Goal: Transaction & Acquisition: Purchase product/service

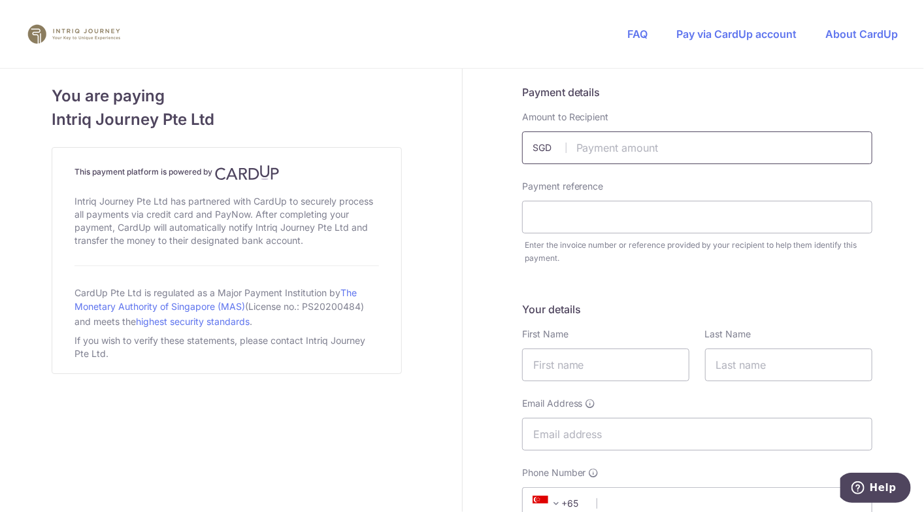
click at [648, 145] on input "text" at bounding box center [697, 147] width 350 height 33
type input "8400.00"
click at [629, 213] on input "text" at bounding box center [697, 217] width 350 height 33
type input "4966"
click at [649, 374] on input "text" at bounding box center [605, 364] width 167 height 33
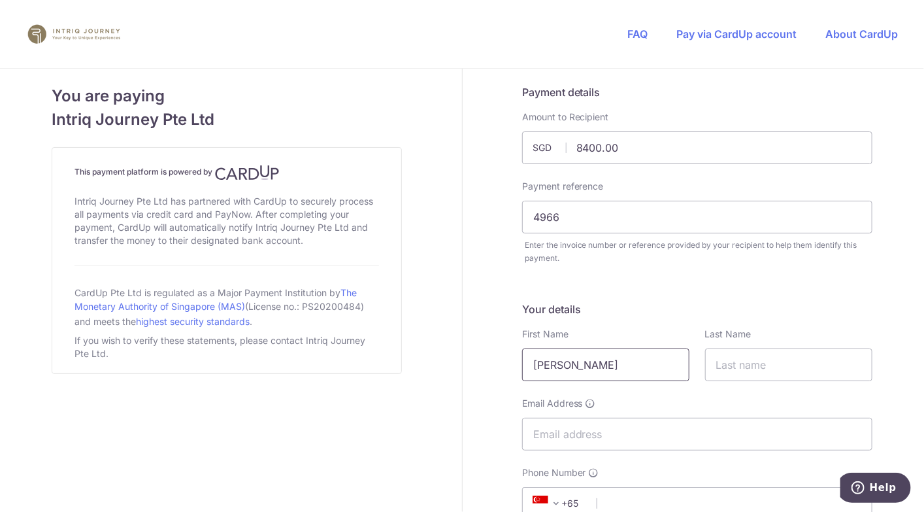
type input "[PERSON_NAME]"
type input "Sim"
click at [604, 422] on input "Email Address" at bounding box center [697, 434] width 350 height 33
type input "[EMAIL_ADDRESS][DOMAIN_NAME]"
click at [611, 363] on input "[PERSON_NAME]" at bounding box center [605, 364] width 167 height 33
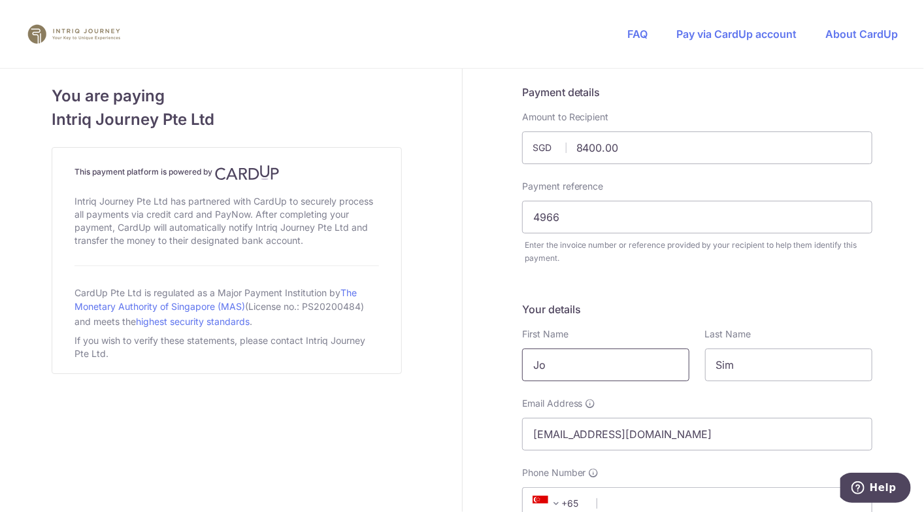
type input "J"
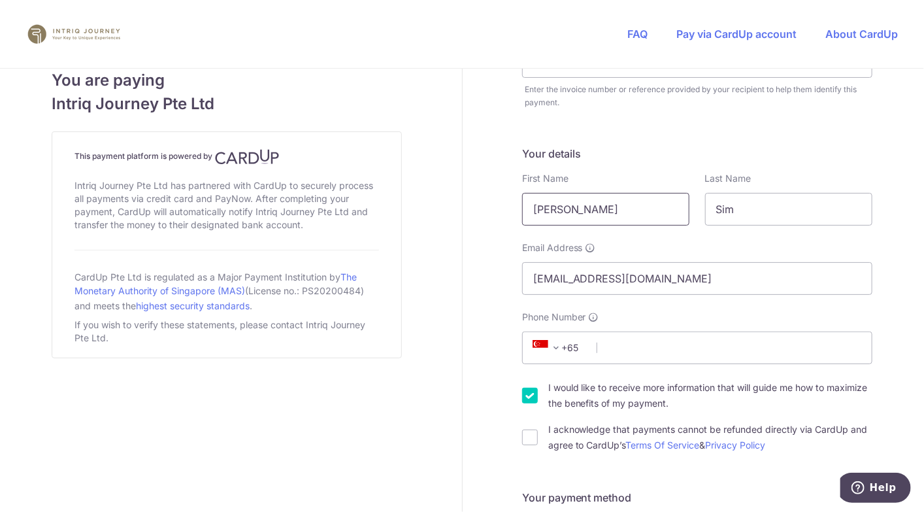
scroll to position [201, 0]
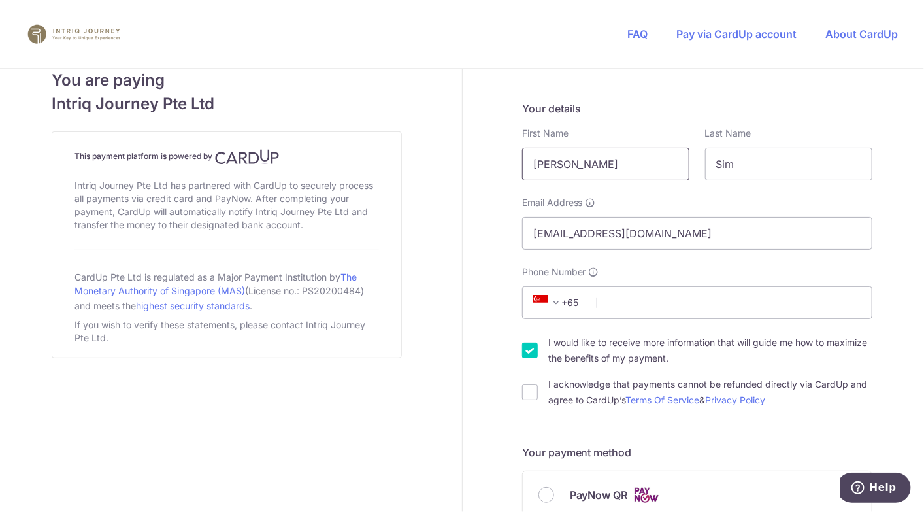
type input "[PERSON_NAME]"
click at [535, 350] on input "I would like to receive more information that will guide me how to maximize the…" at bounding box center [530, 350] width 16 height 16
checkbox input "false"
click at [703, 310] on input "Phone Number" at bounding box center [697, 302] width 350 height 33
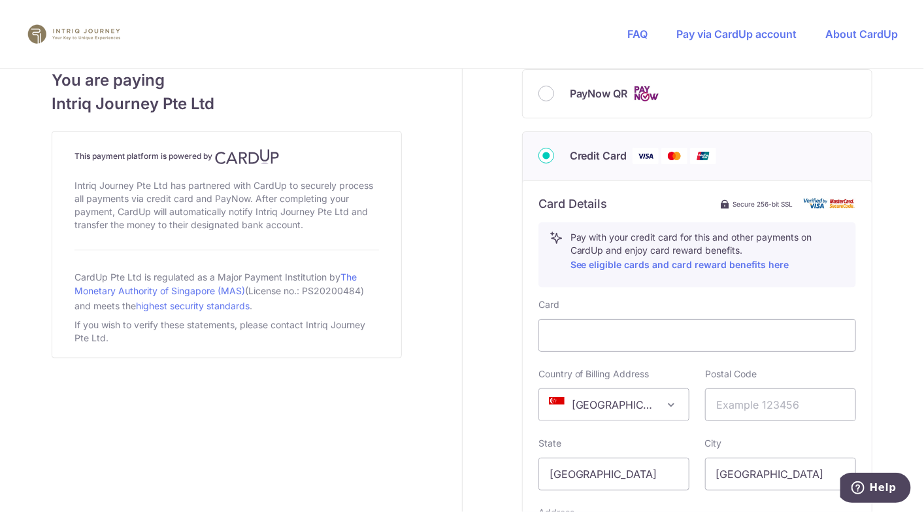
scroll to position [624, 0]
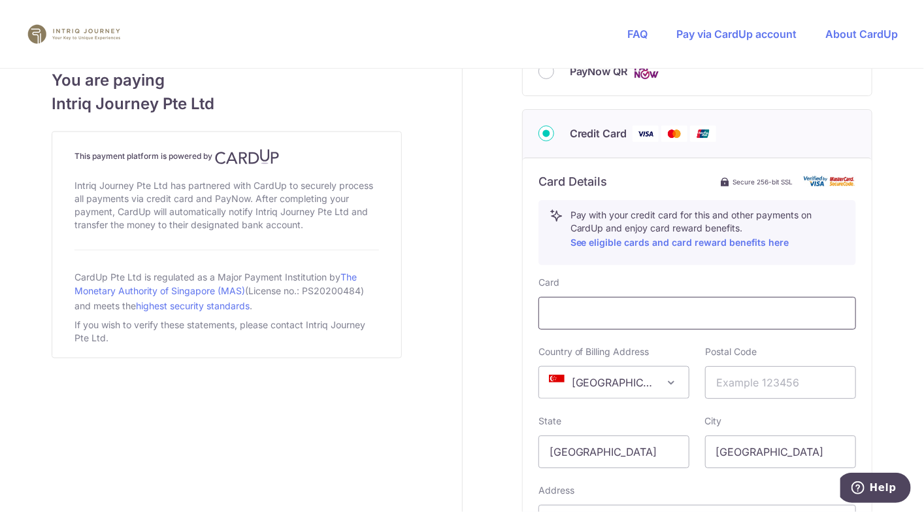
type input "81233916"
click at [727, 382] on input "text" at bounding box center [780, 382] width 151 height 33
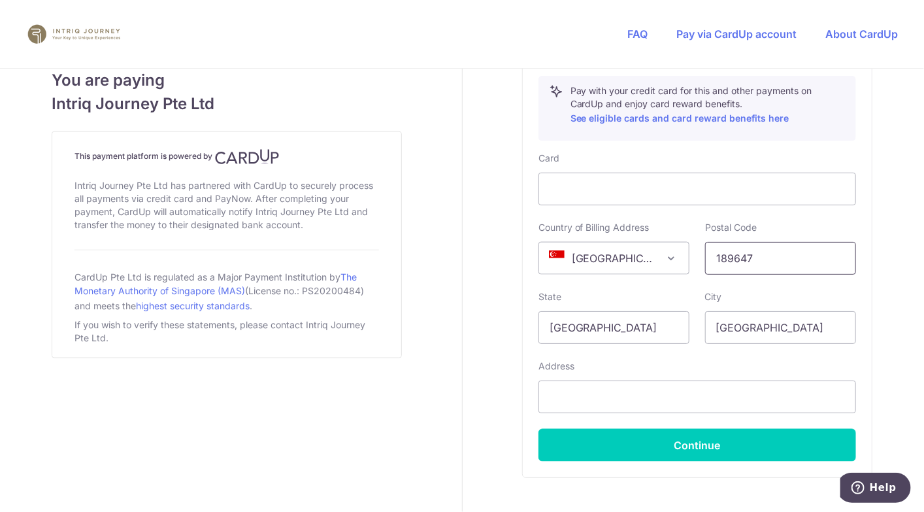
scroll to position [784, 0]
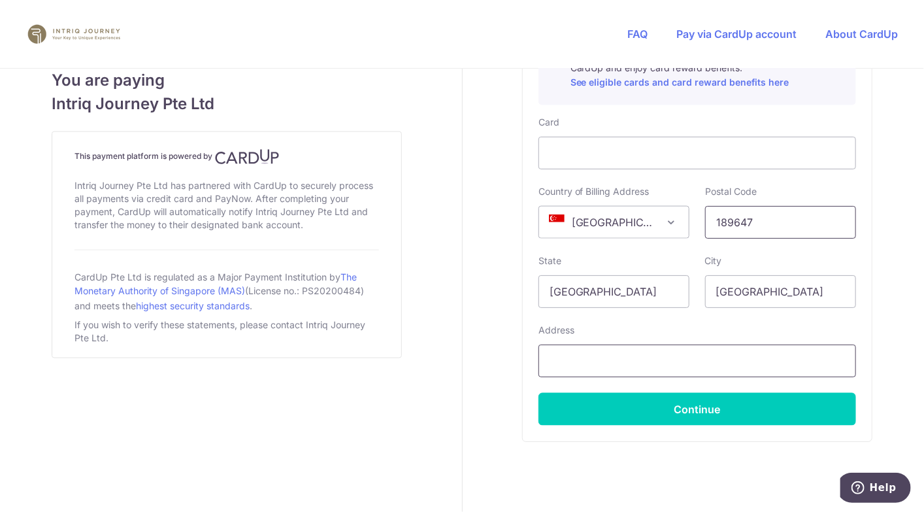
type input "189647"
click at [633, 363] on input "text" at bounding box center [697, 360] width 318 height 33
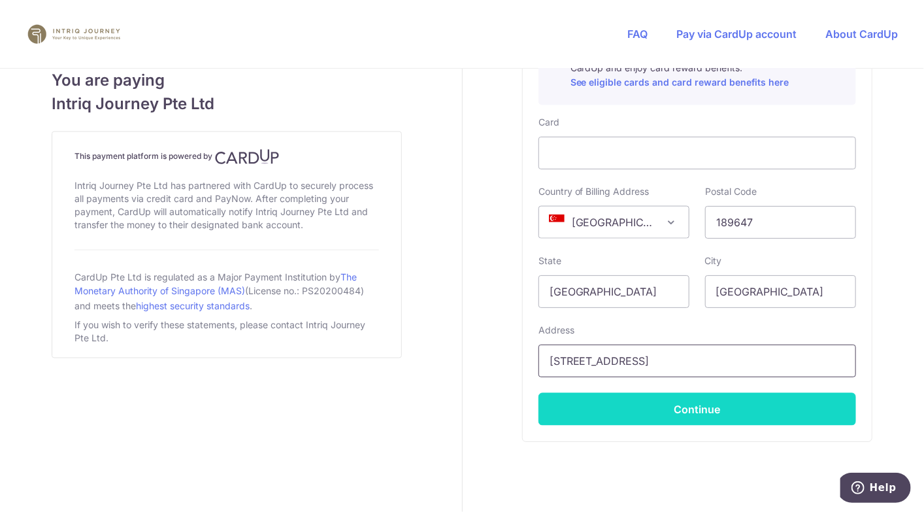
type input "[STREET_ADDRESS]"
click at [635, 398] on button "Continue" at bounding box center [697, 409] width 318 height 33
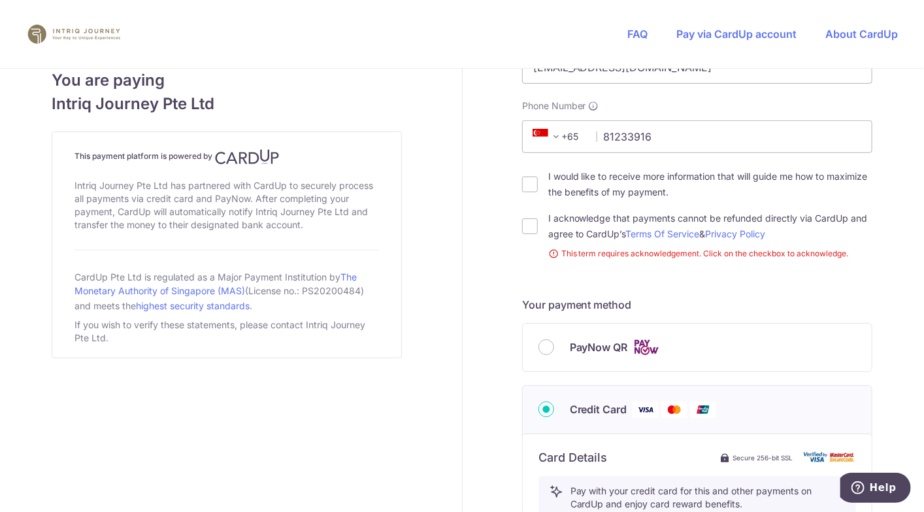
scroll to position [371, 0]
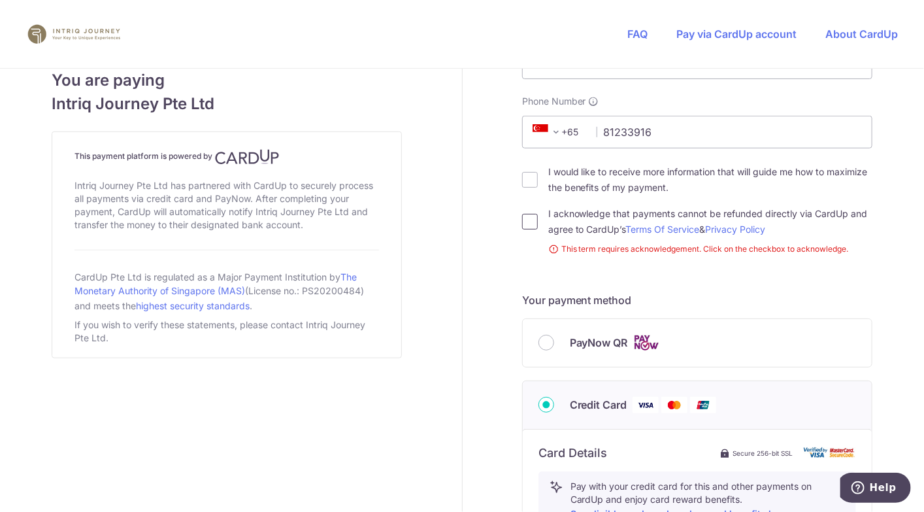
click at [526, 225] on input "I acknowledge that payments cannot be refunded directly via CardUp and agree to…" at bounding box center [530, 222] width 16 height 16
checkbox input "true"
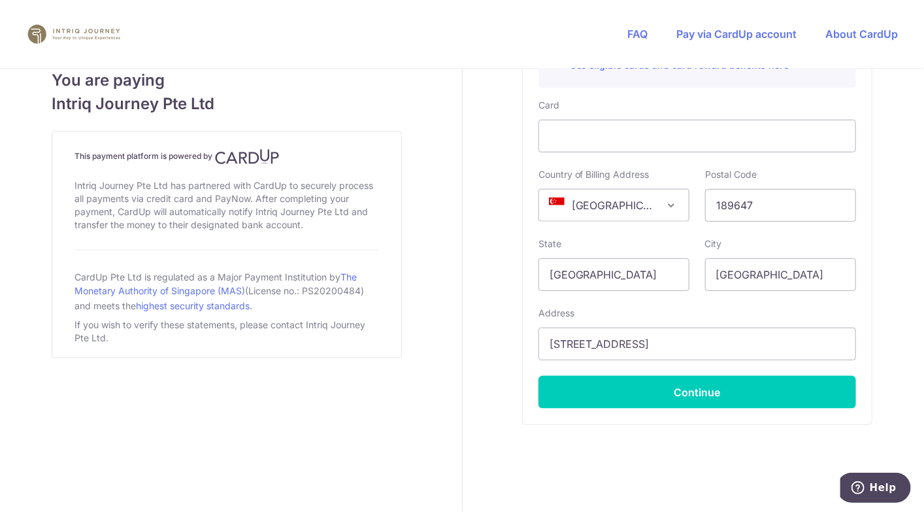
scroll to position [823, 0]
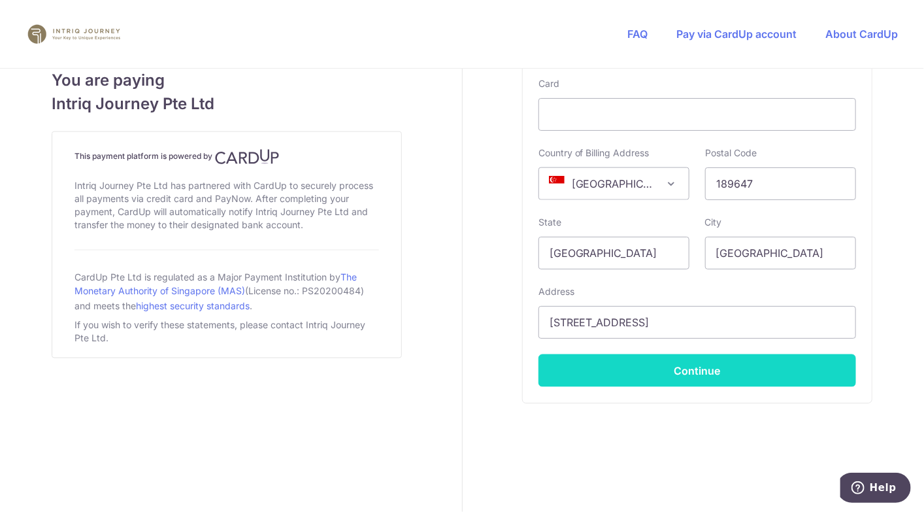
click at [660, 368] on button "Continue" at bounding box center [697, 370] width 318 height 33
type input "**** 8937"
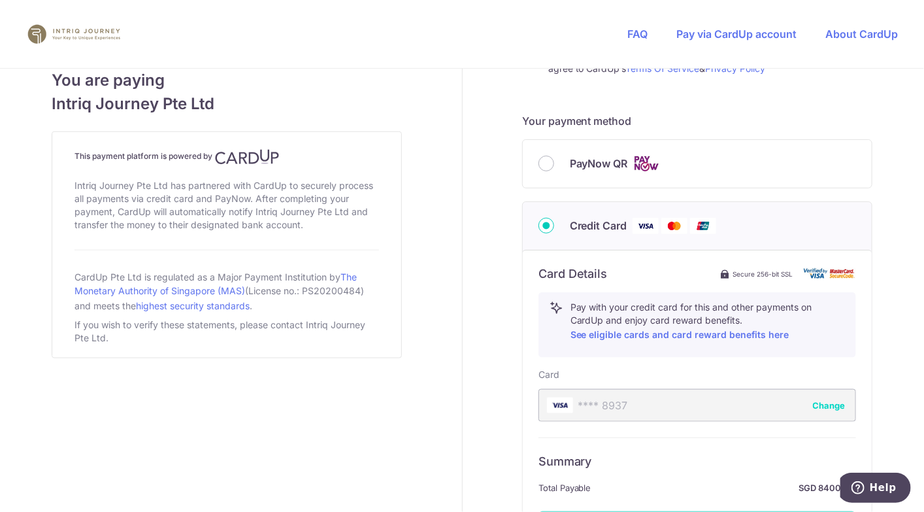
scroll to position [687, 0]
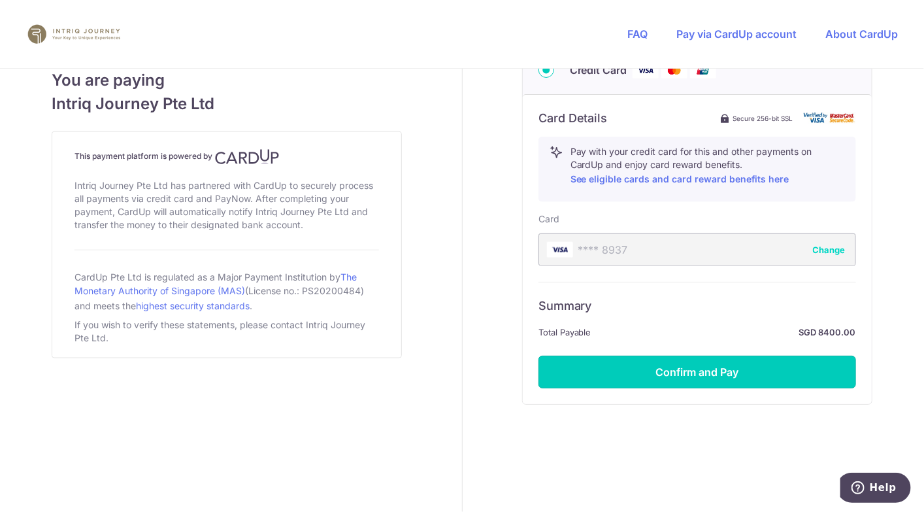
click at [660, 368] on button "Confirm and Pay" at bounding box center [697, 371] width 318 height 33
